Goal: Information Seeking & Learning: Learn about a topic

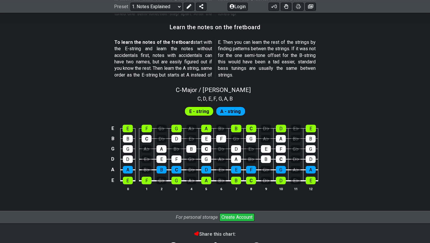
scroll to position [523, 0]
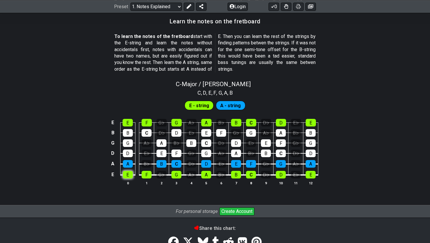
click at [128, 175] on div "E" at bounding box center [128, 175] width 10 height 8
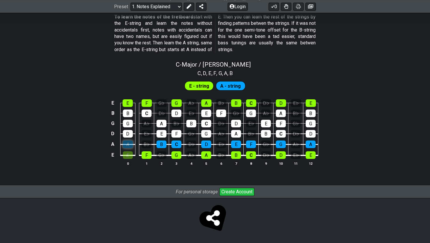
click at [129, 144] on div "A" at bounding box center [128, 145] width 10 height 8
click at [127, 148] on td "E" at bounding box center [127, 149] width 15 height 11
click at [127, 144] on div "A" at bounding box center [128, 145] width 10 height 8
click at [129, 154] on div "E" at bounding box center [128, 155] width 10 height 8
click at [221, 115] on div "F" at bounding box center [221, 114] width 10 height 8
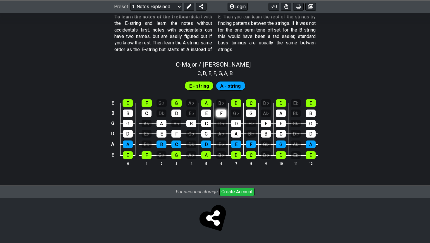
click at [221, 115] on div "F" at bounding box center [221, 114] width 10 height 8
click at [235, 124] on div "D" at bounding box center [236, 124] width 10 height 8
click at [251, 122] on div "E♭" at bounding box center [251, 124] width 10 height 8
